Goal: Information Seeking & Learning: Learn about a topic

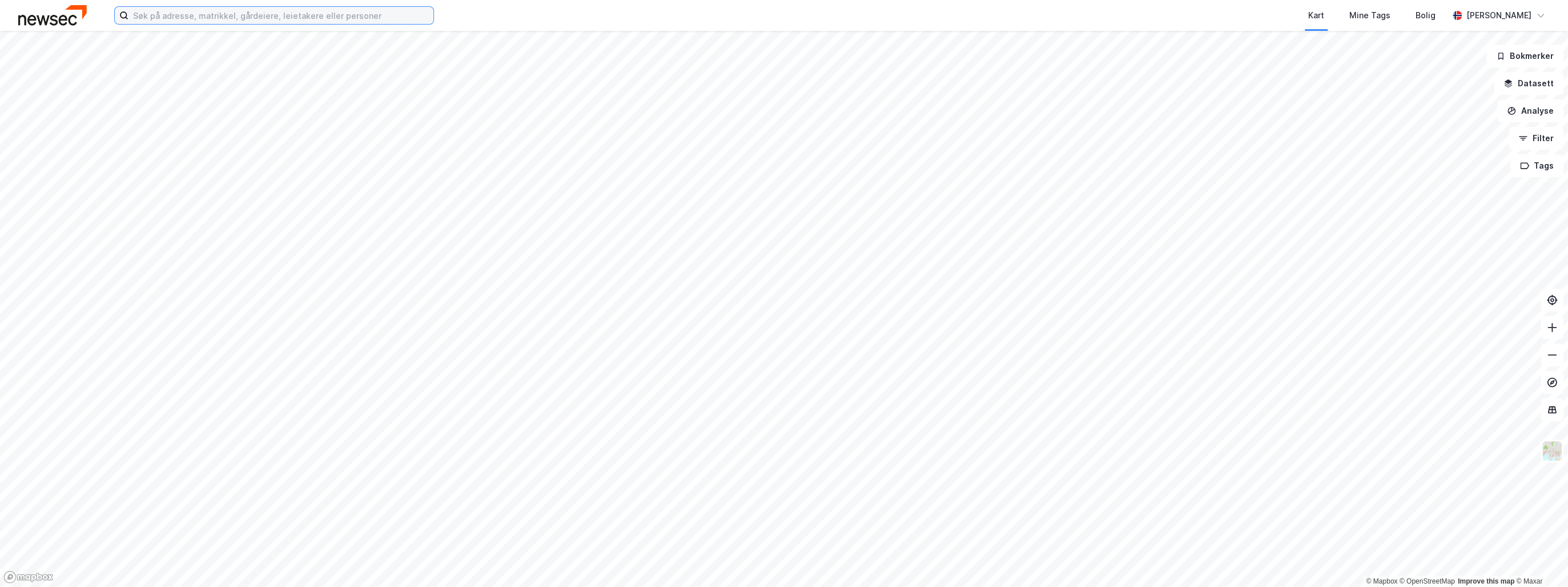
click at [194, 16] on input at bounding box center [281, 15] width 305 height 17
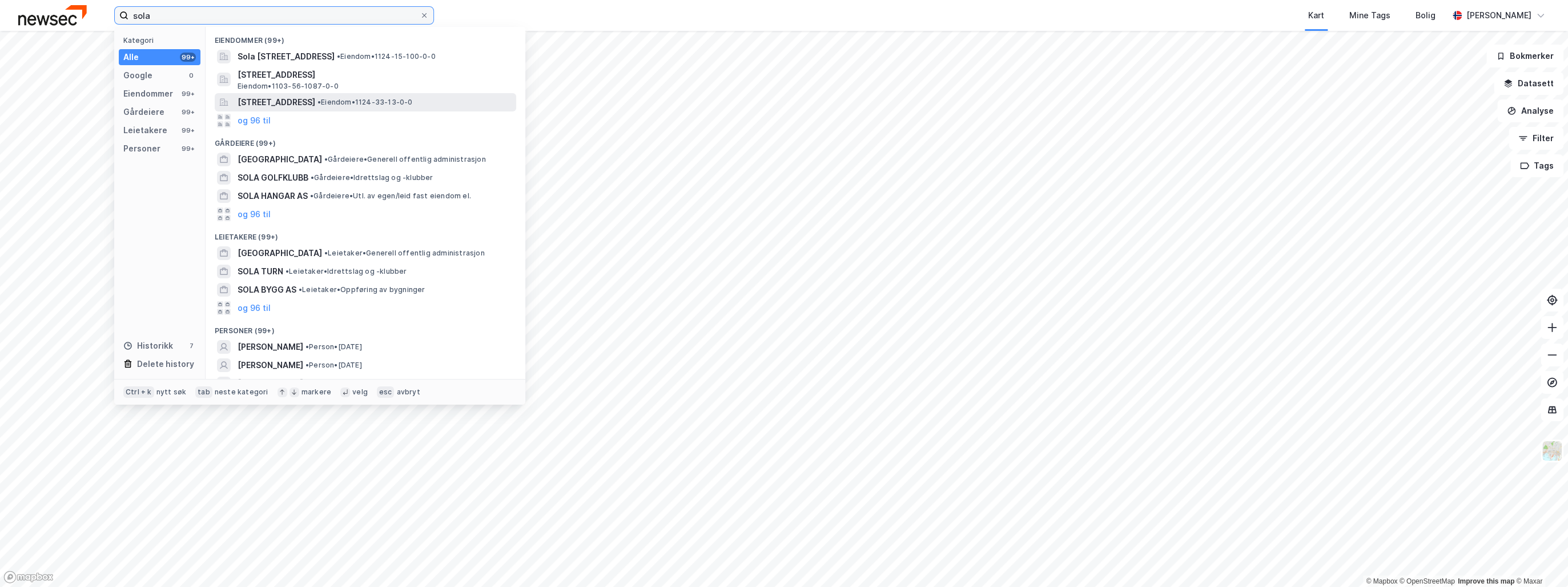
type input "sola"
click at [292, 103] on span "[STREET_ADDRESS]" at bounding box center [276, 102] width 78 height 13
